Goal: Transaction & Acquisition: Purchase product/service

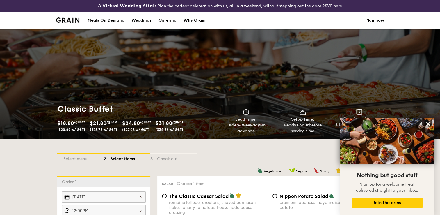
select select
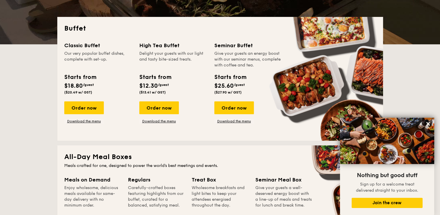
scroll to position [122, 0]
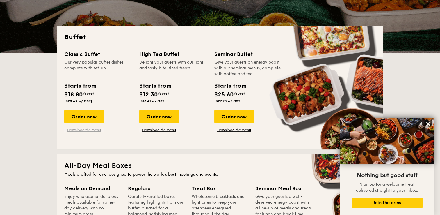
click at [86, 130] on link "Download the menu" at bounding box center [84, 129] width 40 height 5
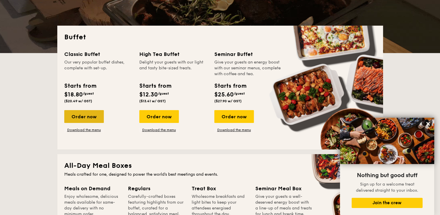
click at [77, 115] on div "Order now" at bounding box center [84, 116] width 40 height 13
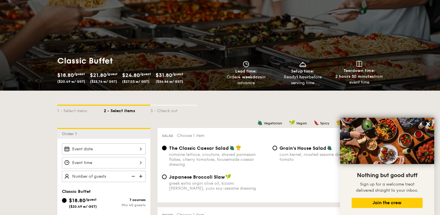
scroll to position [58, 0]
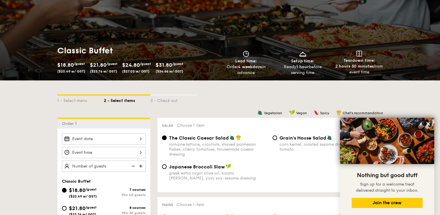
select select
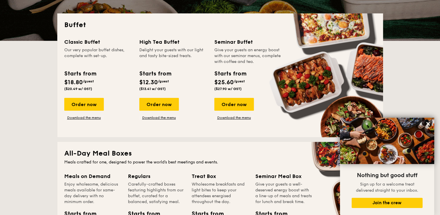
scroll to position [133, 0]
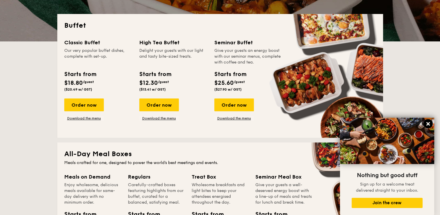
click at [429, 125] on icon at bounding box center [427, 123] width 3 height 3
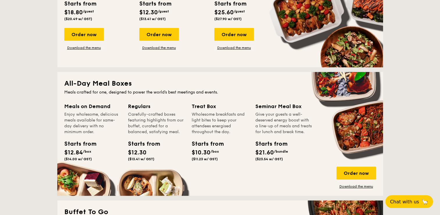
scroll to position [233, 0]
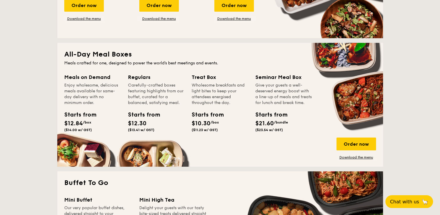
click at [87, 80] on div "Meals on Demand" at bounding box center [92, 77] width 57 height 8
click at [83, 118] on div "Starts from" at bounding box center [77, 114] width 26 height 9
click at [343, 136] on div "Meals on Demand Enjoy wholesome, delicious meals available for same-day deliver…" at bounding box center [220, 116] width 312 height 86
click at [348, 145] on div "Order now" at bounding box center [357, 143] width 40 height 13
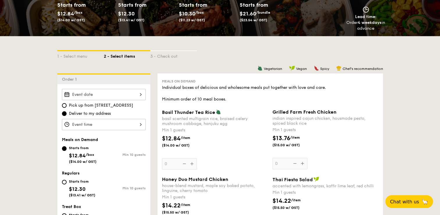
scroll to position [116, 0]
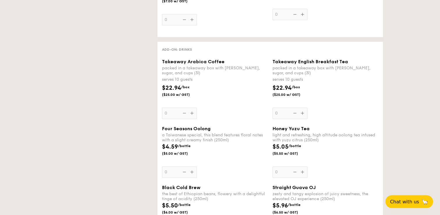
select select
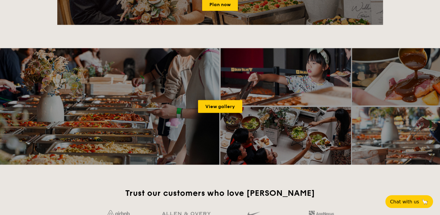
scroll to position [752, 0]
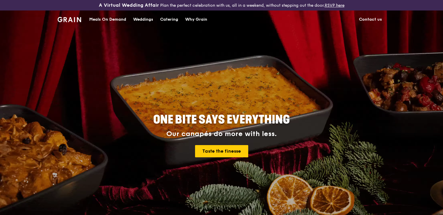
click at [165, 18] on div "Catering" at bounding box center [169, 19] width 18 height 17
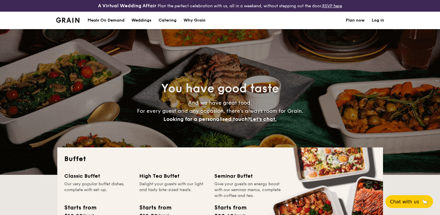
select select
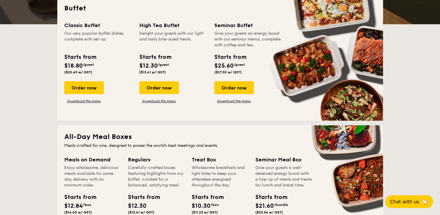
scroll to position [116, 0]
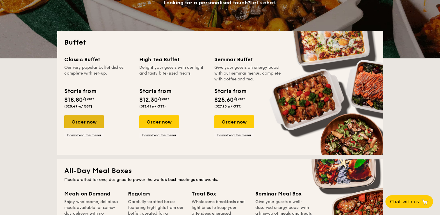
click at [91, 124] on div "Order now" at bounding box center [84, 121] width 40 height 13
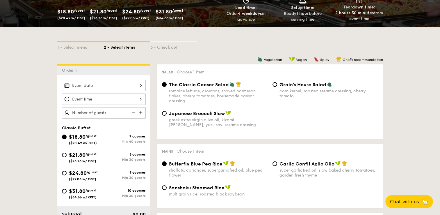
scroll to position [116, 0]
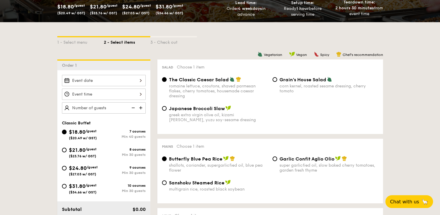
click at [332, 185] on div "Sanshoku Steamed Rice multigrain rice, roasted black soybean" at bounding box center [270, 188] width 221 height 19
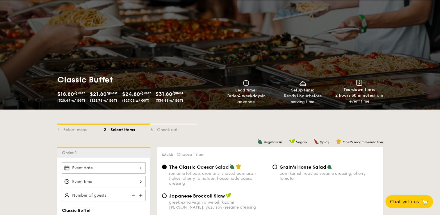
select select
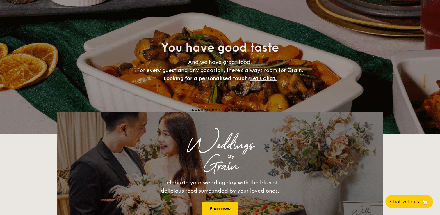
scroll to position [128, 0]
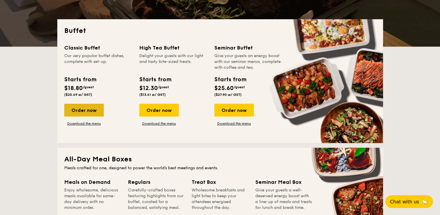
click at [91, 110] on div "Order now" at bounding box center [84, 110] width 40 height 13
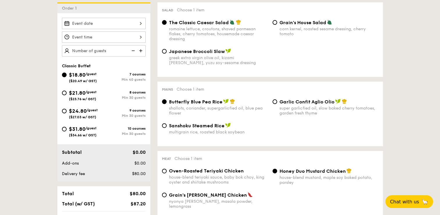
scroll to position [175, 0]
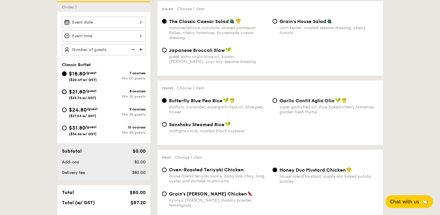
click at [66, 91] on input "$21.80 /guest ($23.76 w/ GST) 8 courses Min 30 guests" at bounding box center [64, 91] width 5 height 5
radio input "true"
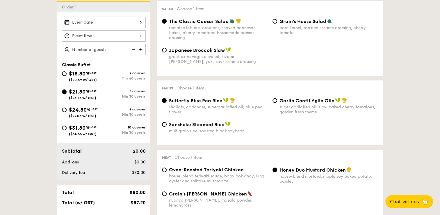
radio input "true"
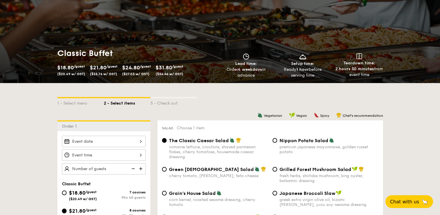
scroll to position [87, 0]
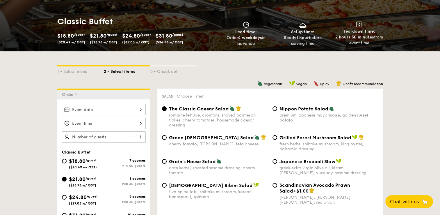
click at [139, 136] on img at bounding box center [141, 136] width 9 height 11
click at [140, 136] on img at bounding box center [141, 136] width 9 height 11
type input "30 guests"
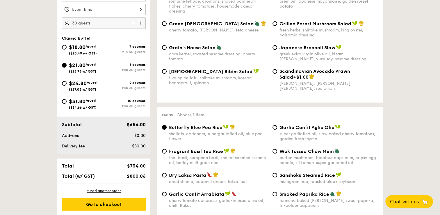
scroll to position [204, 0]
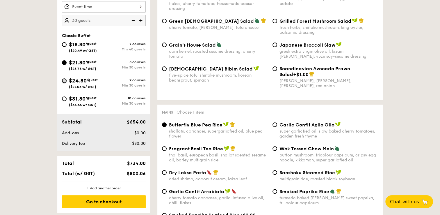
click at [65, 80] on input "$24.80 /guest ($27.03 w/ GST) 9 courses Min 30 guests" at bounding box center [64, 80] width 5 height 5
radio input "true"
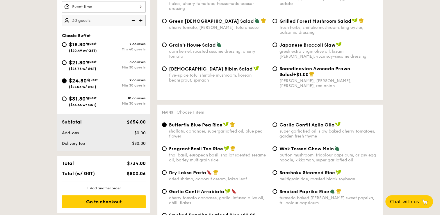
radio input "true"
drag, startPoint x: 64, startPoint y: 63, endPoint x: 179, endPoint y: 115, distance: 125.9
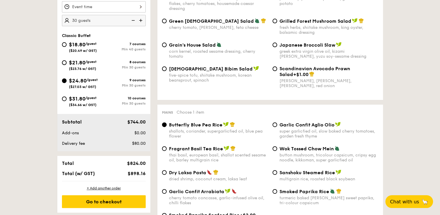
click at [65, 63] on input "$21.80 /guest ($23.76 w/ GST) 8 courses Min 30 guests" at bounding box center [64, 62] width 5 height 5
radio input "true"
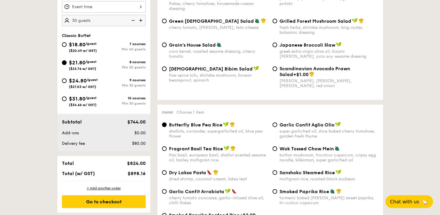
radio input "true"
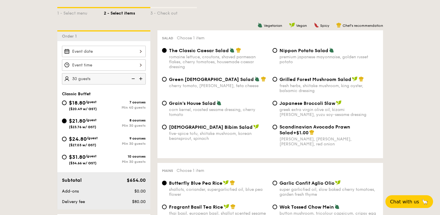
scroll to position [116, 0]
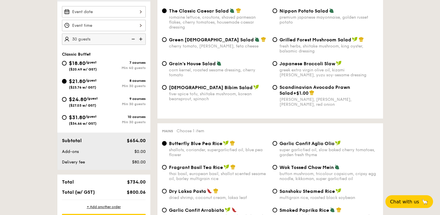
scroll to position [175, 0]
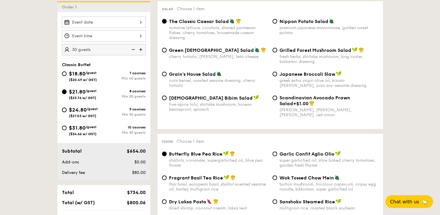
click at [63, 111] on input "$24.80 /guest ($27.03 w/ GST) 9 courses Min 30 guests" at bounding box center [64, 109] width 5 height 5
radio input "true"
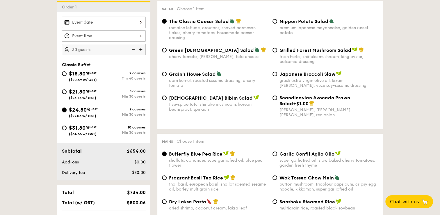
radio input "true"
click at [65, 125] on input "$31.80 /guest ($34.66 w/ GST) 10 courses Min 30 guests" at bounding box center [64, 127] width 5 height 5
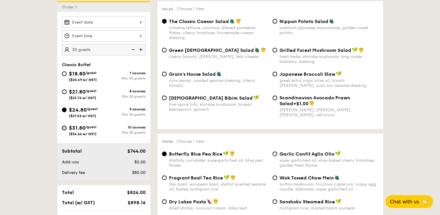
radio input "true"
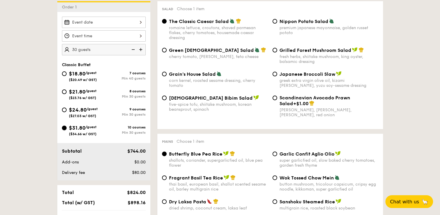
radio input "true"
click at [63, 91] on input "$21.80 /guest ($23.76 w/ GST) 8 courses Min 30 guests" at bounding box center [64, 91] width 5 height 5
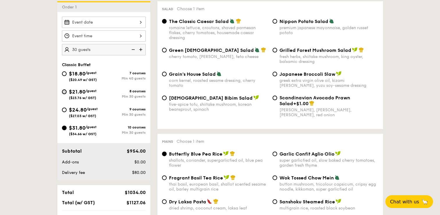
radio input "true"
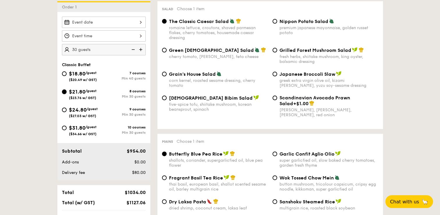
radio input "true"
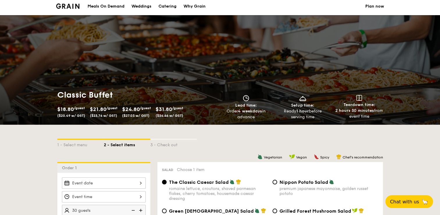
scroll to position [0, 0]
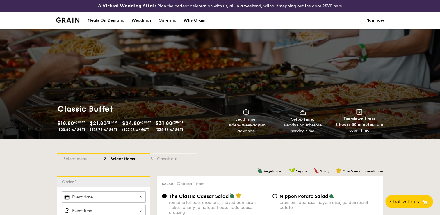
click at [170, 21] on div "Catering" at bounding box center [168, 20] width 18 height 17
select select
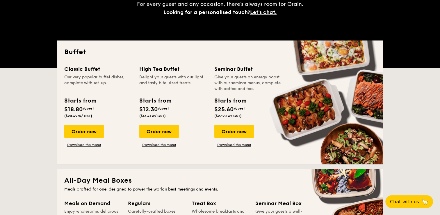
scroll to position [116, 0]
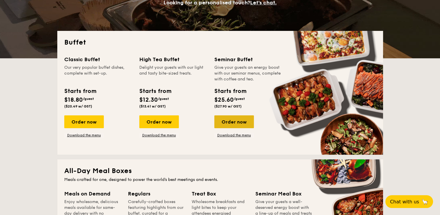
click at [242, 123] on div "Order now" at bounding box center [234, 121] width 40 height 13
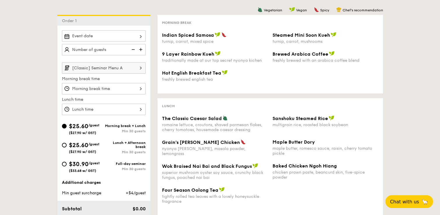
scroll to position [145, 0]
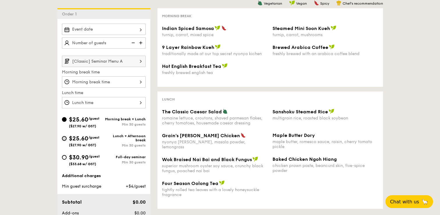
click at [65, 139] on input "$25.60 /guest ($27.90 w/ GST) Lunch + Afternoon break Min 30 guests" at bounding box center [64, 138] width 5 height 5
radio input "true"
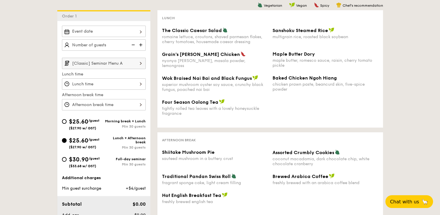
scroll to position [87, 0]
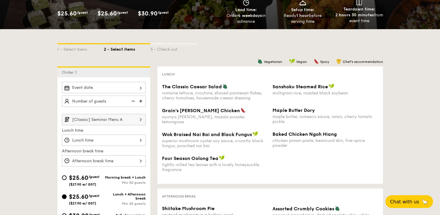
click at [141, 101] on img at bounding box center [141, 100] width 9 height 11
type input "20 guests"
select select
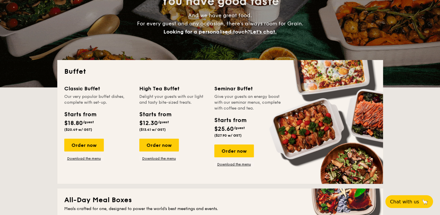
scroll to position [128, 0]
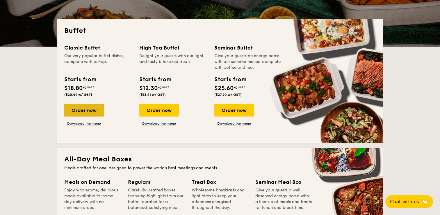
click at [91, 113] on div "Order now" at bounding box center [84, 110] width 40 height 13
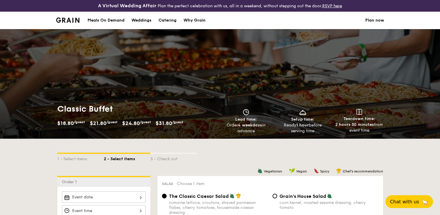
scroll to position [175, 0]
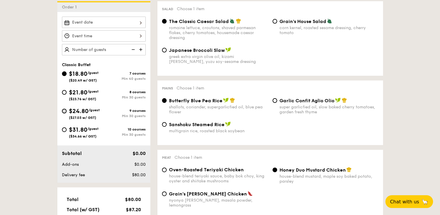
click at [65, 112] on input "$24.80 /guest ($27.03 w/ GST) 9 courses Min 30 guests" at bounding box center [64, 111] width 5 height 5
radio input "true"
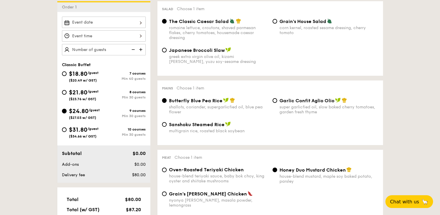
radio input "true"
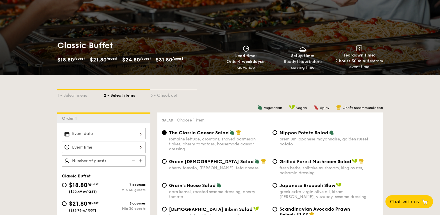
scroll to position [58, 0]
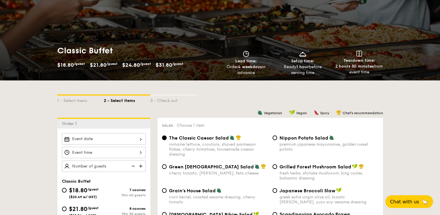
click at [142, 165] on img at bounding box center [141, 165] width 9 height 11
click at [141, 166] on img at bounding box center [141, 165] width 9 height 11
type input "30 guests"
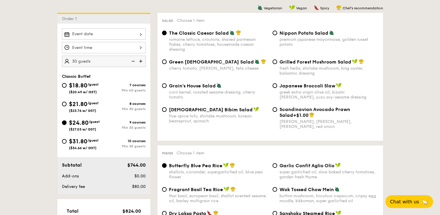
scroll to position [145, 0]
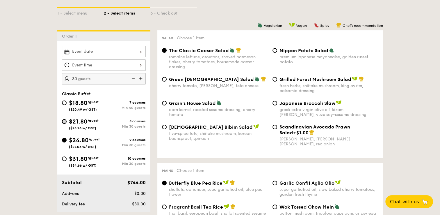
click at [64, 122] on input "$21.80 /guest ($23.76 w/ GST) 8 courses Min 30 guests" at bounding box center [64, 121] width 5 height 5
radio input "true"
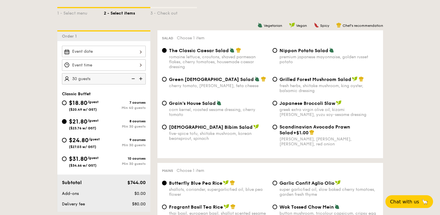
radio input "true"
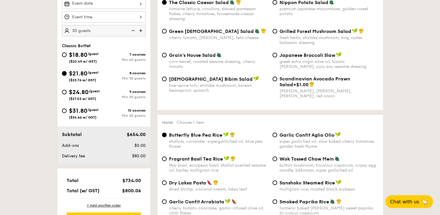
scroll to position [204, 0]
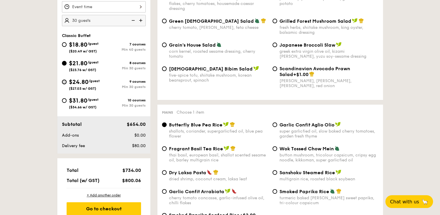
click at [66, 80] on input "$24.80 /guest ($27.03 w/ GST) 9 courses Min 30 guests" at bounding box center [64, 81] width 5 height 5
radio input "true"
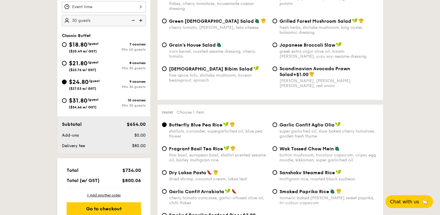
radio input "true"
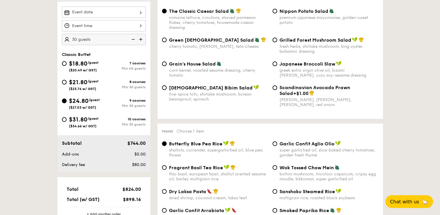
scroll to position [175, 0]
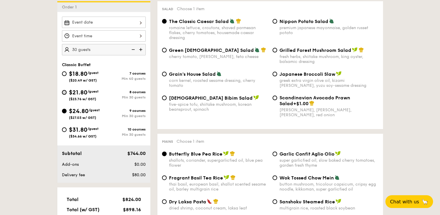
click at [64, 93] on input "$21.80 /guest ($23.76 w/ GST) 8 courses Min 30 guests" at bounding box center [64, 92] width 5 height 5
radio input "true"
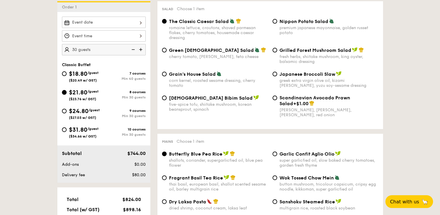
radio input "true"
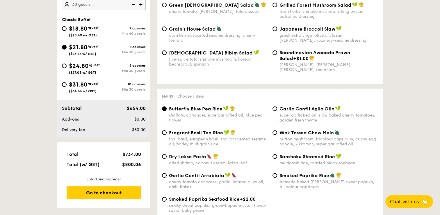
scroll to position [204, 0]
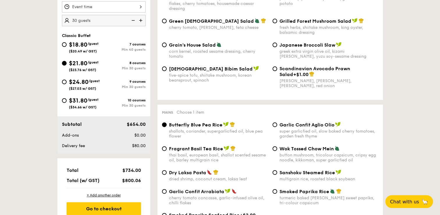
click at [70, 98] on span "$31.80" at bounding box center [78, 100] width 19 height 7
click at [67, 98] on input "$31.80 /guest ($34.66 w/ GST) 10 courses Min 30 guests" at bounding box center [64, 100] width 5 height 5
radio input "true"
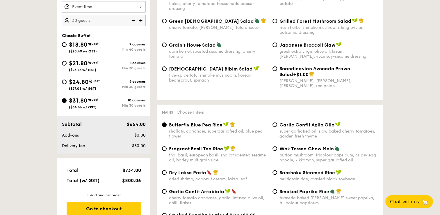
radio input "true"
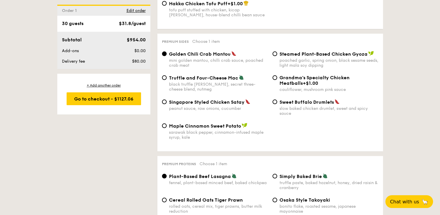
scroll to position [1135, 0]
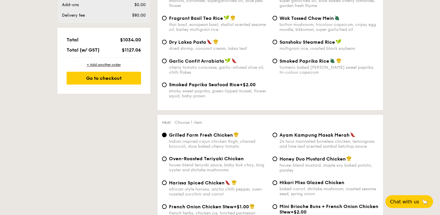
scroll to position [233, 0]
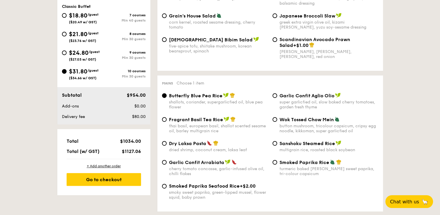
click at [67, 52] on div "$24.80 /guest ($27.03 w/ GST)" at bounding box center [83, 55] width 42 height 13
click at [67, 52] on input "$24.80 /guest ($27.03 w/ GST) 9 courses Min 30 guests" at bounding box center [64, 52] width 5 height 5
radio input "true"
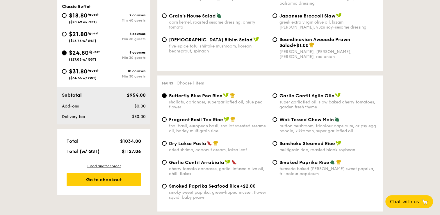
radio input "true"
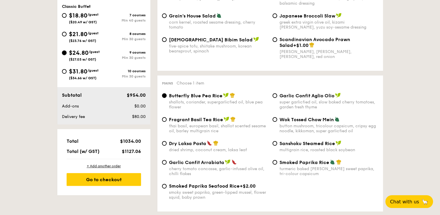
radio input "true"
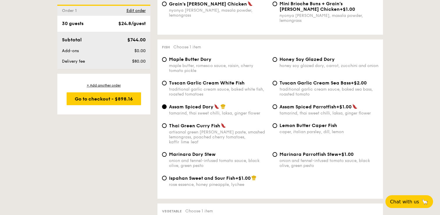
scroll to position [465, 0]
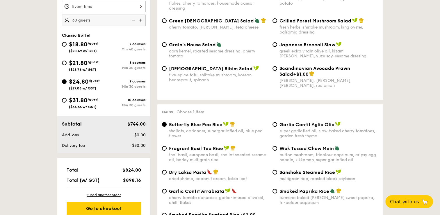
scroll to position [204, 0]
click at [66, 64] on div "$21.80 /guest ($23.76 w/ GST)" at bounding box center [83, 65] width 42 height 13
click at [66, 64] on input "$21.80 /guest ($23.76 w/ GST) 8 courses Min 30 guests" at bounding box center [64, 63] width 5 height 5
radio input "true"
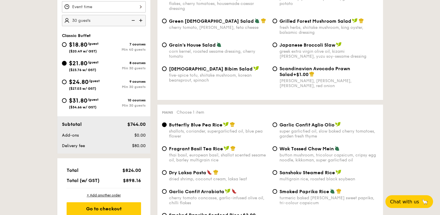
radio input "true"
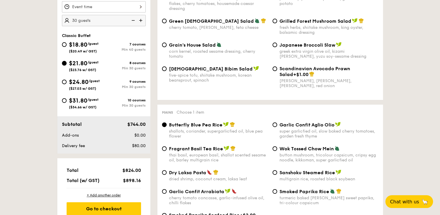
radio input "true"
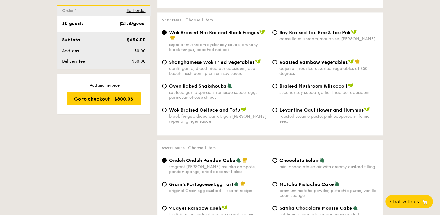
click at [33, 84] on div "1 - Select menu 2 - Select items 3 - Check out Order 1 30 guests Classic Buffet…" at bounding box center [220, 35] width 440 height 1306
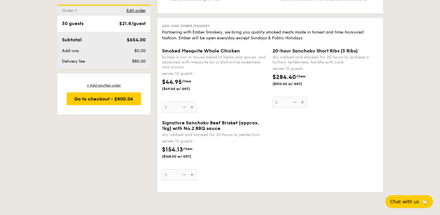
scroll to position [1252, 0]
